Goal: Task Accomplishment & Management: Complete application form

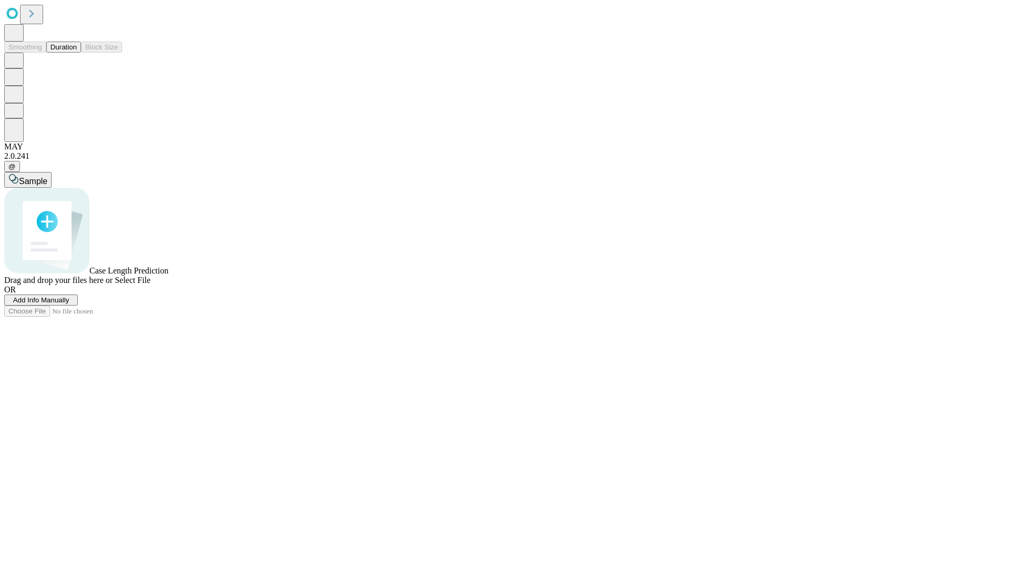
click at [77, 53] on button "Duration" at bounding box center [63, 47] width 35 height 11
click at [69, 304] on span "Add Info Manually" at bounding box center [41, 300] width 56 height 8
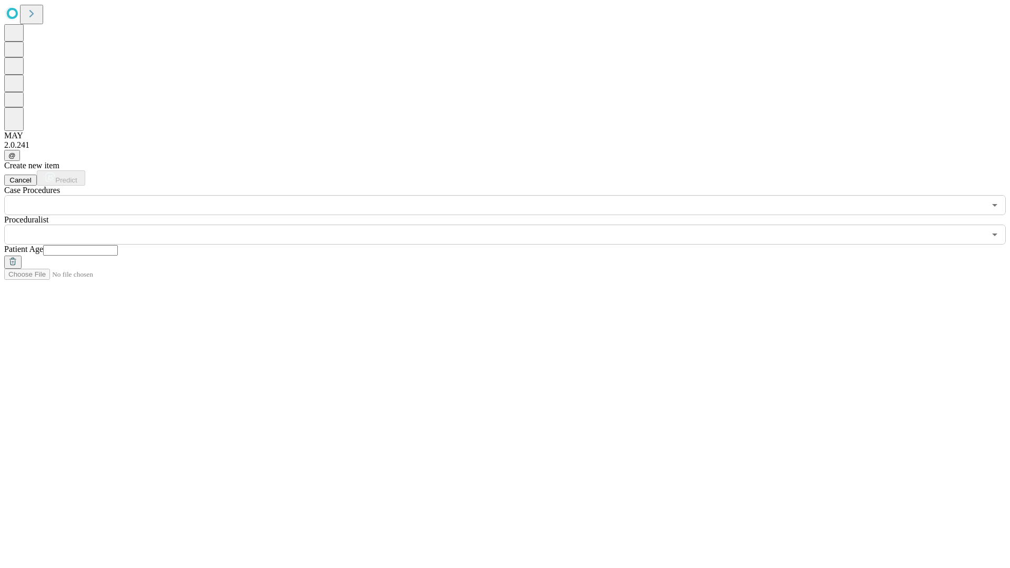
click at [118, 245] on input "text" at bounding box center [80, 250] width 75 height 11
type input "**"
click at [512, 225] on input "text" at bounding box center [494, 235] width 981 height 20
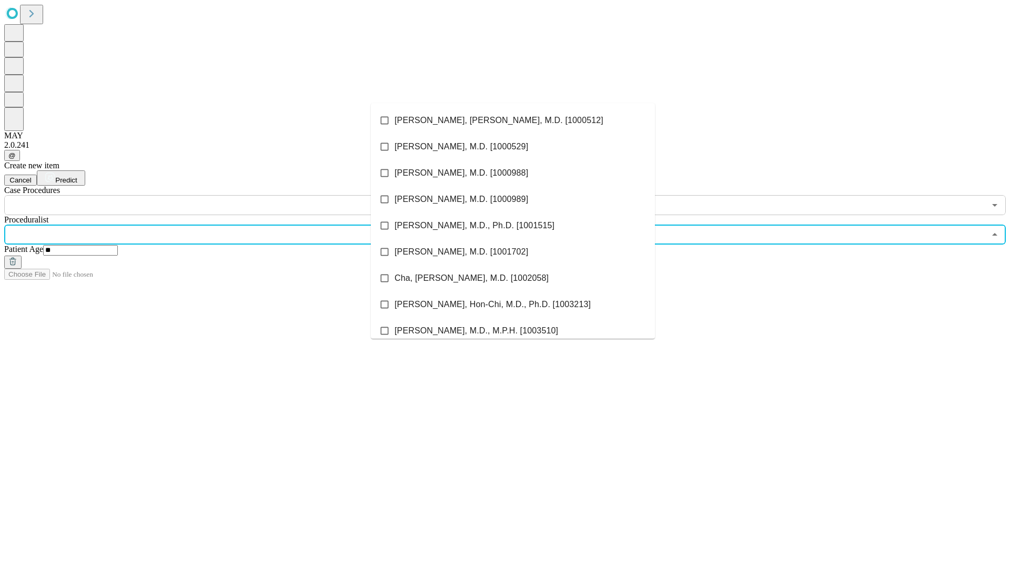
click at [513, 120] on li "[PERSON_NAME], [PERSON_NAME], M.D. [1000512]" at bounding box center [513, 120] width 284 height 26
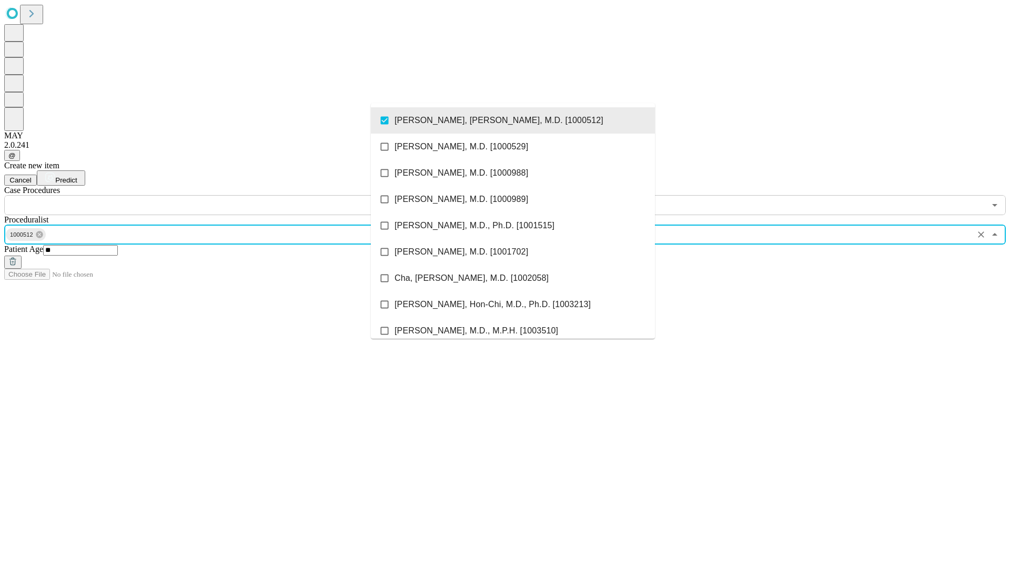
click at [221, 195] on input "text" at bounding box center [494, 205] width 981 height 20
